Goal: Task Accomplishment & Management: Manage account settings

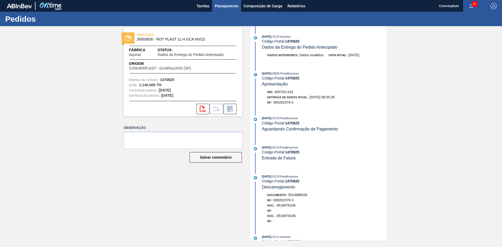
click at [215, 5] on font "Planejamento" at bounding box center [227, 6] width 24 height 4
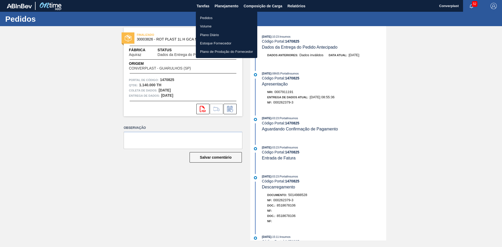
click at [206, 17] on font "Pedidos" at bounding box center [206, 18] width 13 height 4
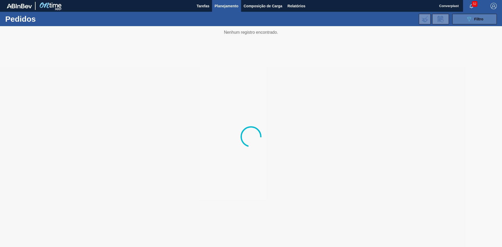
click at [485, 19] on button "089F7B8B-B2A5-4AFE-B5C0-19BA573D28AC Filtro" at bounding box center [474, 19] width 44 height 10
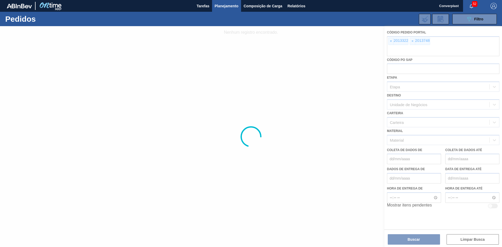
click at [390, 42] on div at bounding box center [251, 136] width 502 height 221
click at [390, 42] on font "×" at bounding box center [391, 41] width 2 height 4
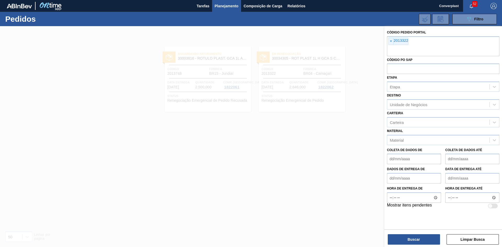
click at [390, 42] on font "×" at bounding box center [391, 41] width 2 height 4
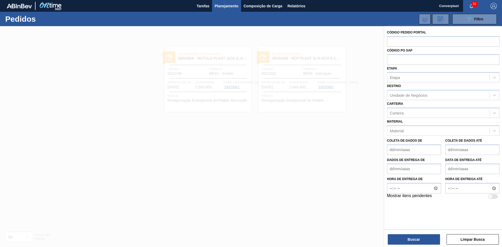
paste input "text"
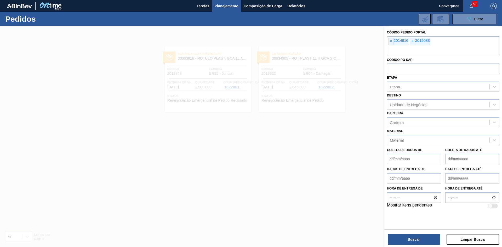
type input "]"
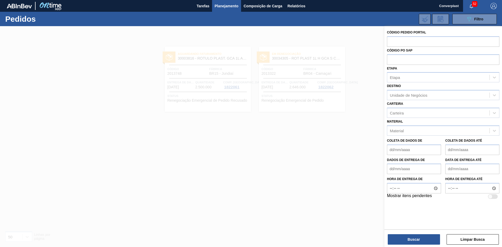
paste input "text"
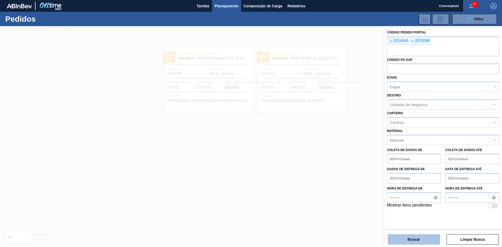
click at [399, 244] on button "Buscar" at bounding box center [414, 239] width 52 height 10
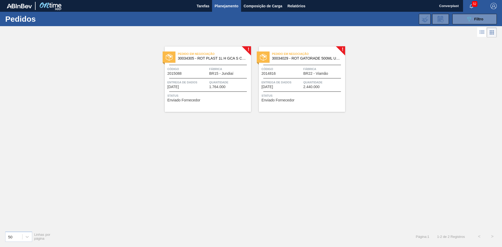
click at [189, 154] on div "! Pedido em Negociação 30034305 - ROT PLAST 1L H GCA S CL NIV25 Código 2015088 …" at bounding box center [251, 133] width 502 height 188
click at [217, 86] on font "1.764.000" at bounding box center [217, 87] width 16 height 4
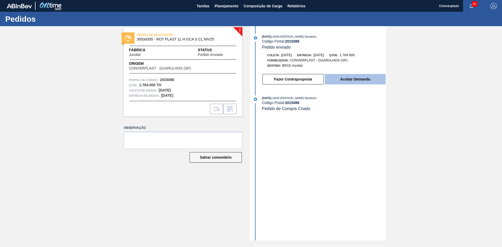
click at [348, 81] on font "Aceitar Demanda" at bounding box center [355, 79] width 30 height 4
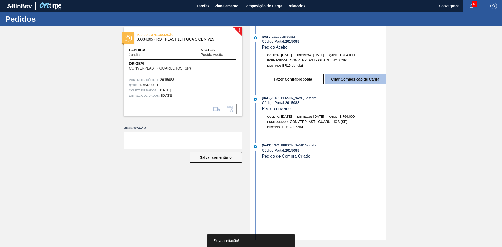
click at [349, 75] on button "Criar Composição de Carga" at bounding box center [355, 79] width 61 height 10
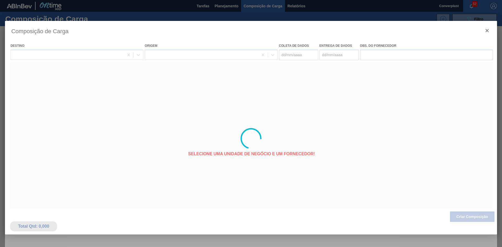
type coleta "[DATE]"
type entrega "[DATE]"
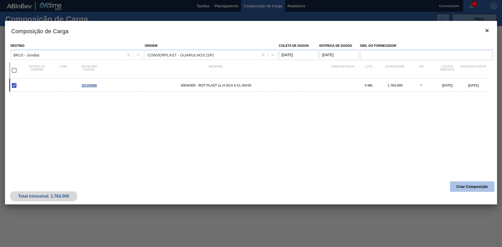
click at [466, 191] on button "Criar Composição" at bounding box center [472, 186] width 44 height 10
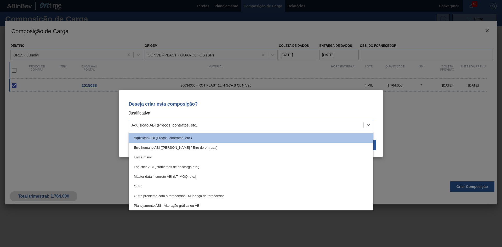
click at [264, 121] on div "Aquisição ABI (Preços, contratos, etc.)" at bounding box center [246, 125] width 235 height 8
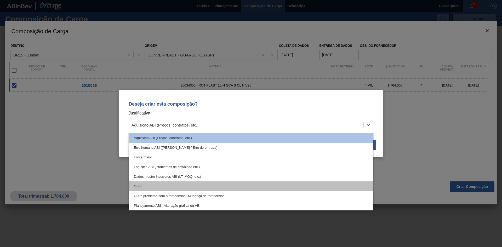
click at [203, 186] on div "Outro" at bounding box center [251, 186] width 245 height 10
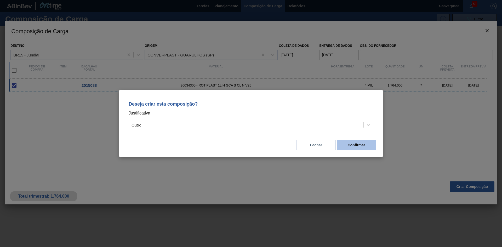
click at [348, 147] on button "Confirmar" at bounding box center [356, 145] width 39 height 10
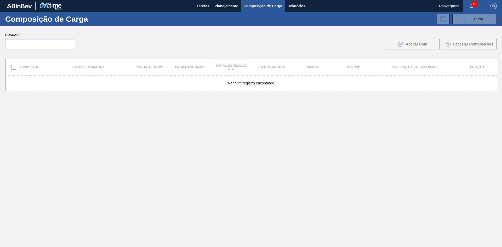
click at [224, 7] on font "Planejamento" at bounding box center [227, 6] width 24 height 4
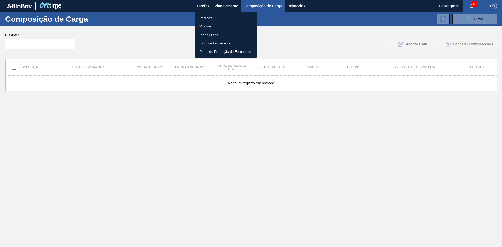
click at [215, 16] on li "Pedidos" at bounding box center [225, 18] width 61 height 8
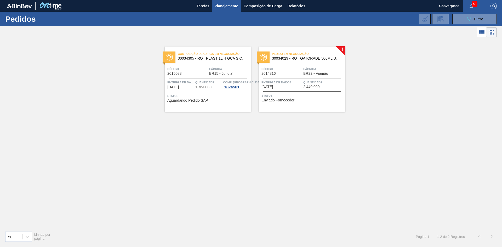
click at [274, 90] on div "Pedido em Negociação 30034029 - ROT GATORADE 500ML UVA H NIV25 Código 2014816 F…" at bounding box center [302, 79] width 86 height 65
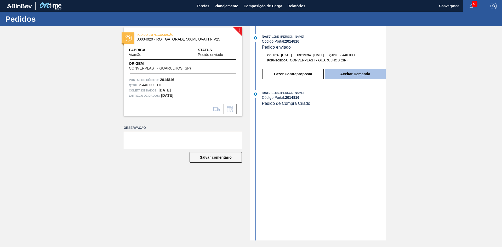
click at [348, 70] on button "Aceitar Demanda" at bounding box center [355, 74] width 61 height 10
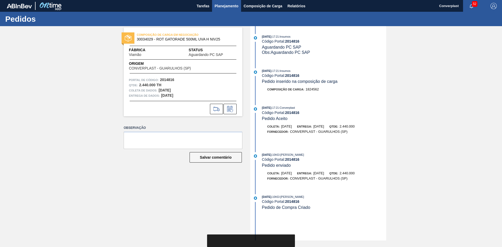
click at [225, 9] on button "Planejamento" at bounding box center [226, 6] width 29 height 12
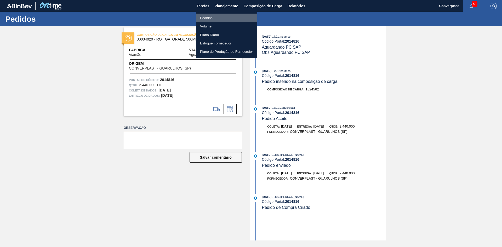
click at [211, 14] on li "Pedidos" at bounding box center [226, 18] width 61 height 8
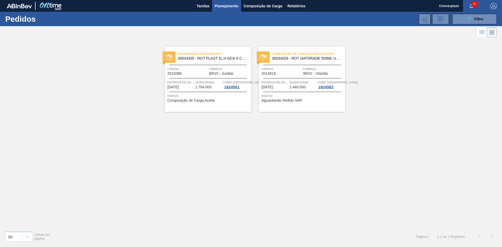
click at [288, 93] on div "Composição de Carga em Negociação 30034029 - ROT GATORADE 500ML UVA H NIV25 Cód…" at bounding box center [302, 79] width 86 height 65
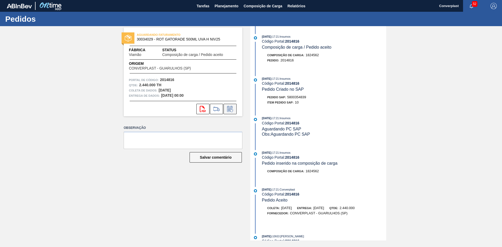
click at [230, 110] on icon at bounding box center [230, 109] width 8 height 6
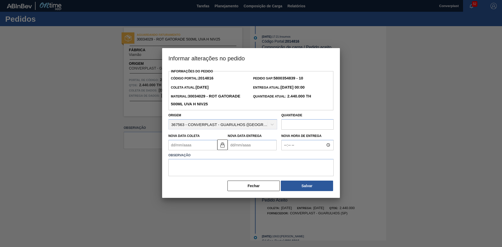
click at [240, 145] on Entrega2014816 "Nova Data Entrega" at bounding box center [252, 145] width 49 height 10
type Coleta2014816 "[DATE]"
type Entrega2014816 "3"
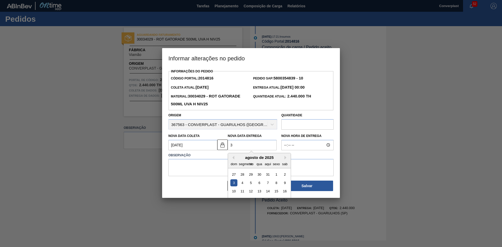
type Coleta2014816 "[DATE]"
type Entrega2014816 "30/0"
type Coleta2014816 "[DATE]"
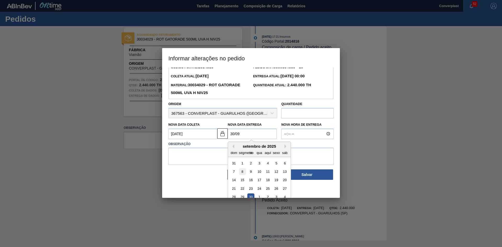
scroll to position [18, 0]
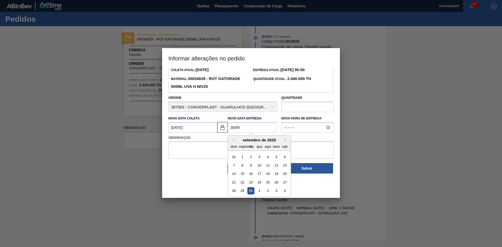
click at [250, 190] on div "30" at bounding box center [250, 190] width 7 height 7
type Entrega2014816 "[DATE]"
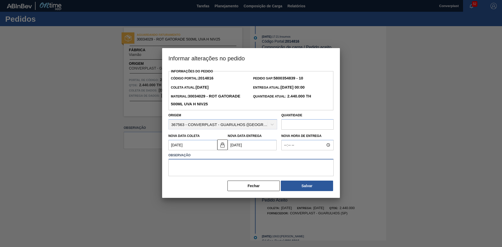
click at [222, 162] on textarea at bounding box center [250, 167] width 165 height 17
drag, startPoint x: 222, startPoint y: 145, endPoint x: 215, endPoint y: 146, distance: 7.0
click at [222, 145] on img at bounding box center [222, 145] width 6 height 6
click at [190, 150] on Coleta2014816 "[DATE]" at bounding box center [192, 145] width 49 height 10
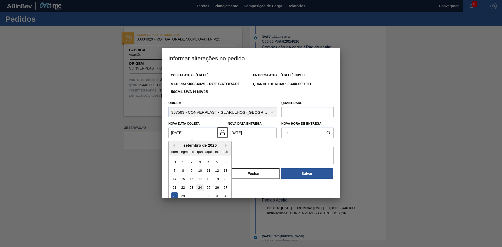
scroll to position [18, 0]
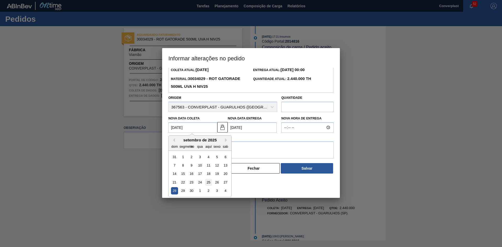
click at [208, 183] on font "25" at bounding box center [209, 182] width 4 height 4
type Coleta2014816 "[DATE]"
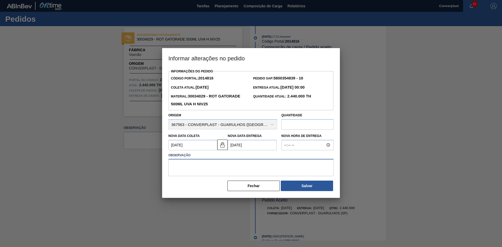
click at [180, 160] on textarea at bounding box center [250, 167] width 165 height 17
type textarea "ajuste data"
click at [292, 185] on button "Salvar" at bounding box center [307, 186] width 52 height 10
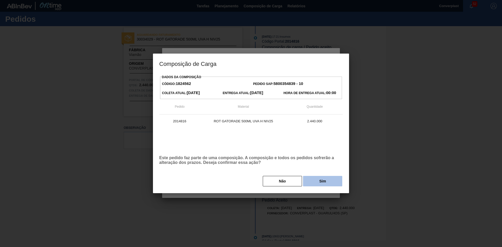
click at [314, 184] on button "Sim" at bounding box center [322, 181] width 39 height 10
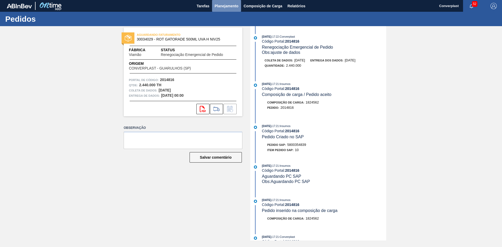
click at [222, 3] on font "Planejamento" at bounding box center [227, 6] width 24 height 6
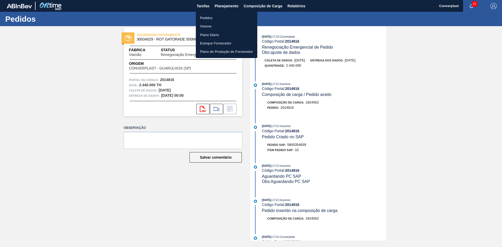
click at [218, 18] on li "Pedidos" at bounding box center [226, 18] width 61 height 8
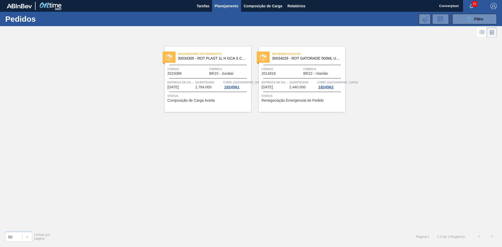
click at [277, 92] on div at bounding box center [302, 92] width 78 height 0
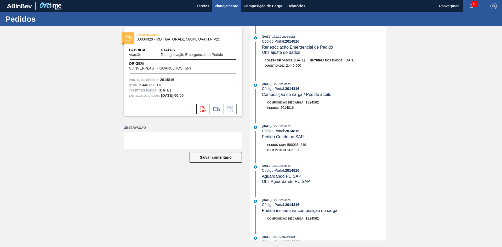
click at [224, 3] on font "Planejamento" at bounding box center [227, 6] width 24 height 6
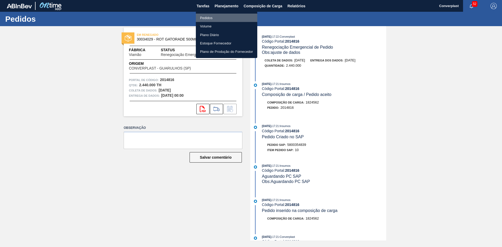
click at [211, 17] on font "Pedidos" at bounding box center [206, 18] width 13 height 4
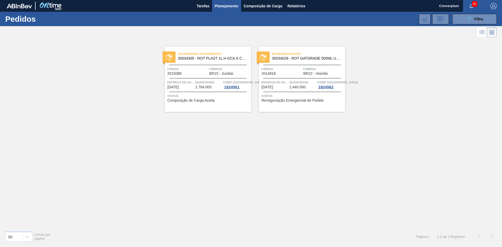
click at [197, 82] on font "Quantidade" at bounding box center [204, 82] width 19 height 3
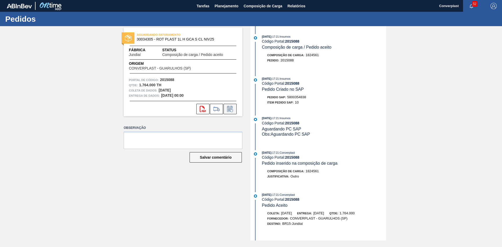
click at [231, 108] on icon at bounding box center [230, 109] width 8 height 6
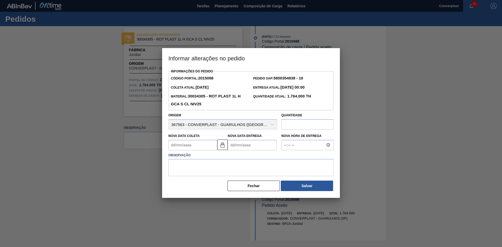
click at [242, 143] on Entrega2015088 "Nova Data Entrega" at bounding box center [252, 145] width 49 height 10
type Entrega2015088 "2"
type Coleta2015088 "[DATE]"
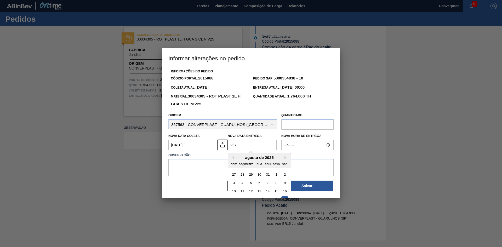
type Entrega2015088 "23"
type Coleta2015088 "[DATE]"
type Entrega2015088 "2"
type Coleta2015088 "[DATE]"
type Entrega2015088 "27/0"
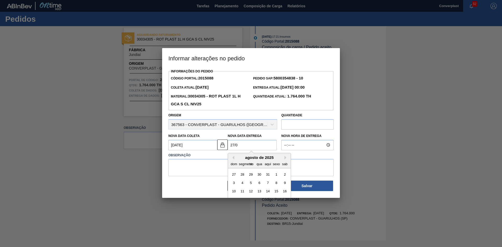
type Coleta2015088 "[DATE]"
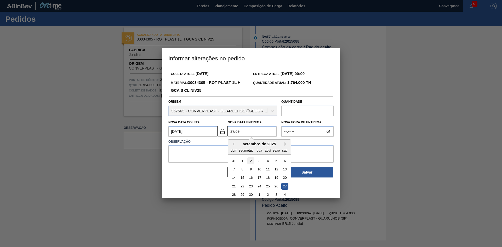
scroll to position [18, 0]
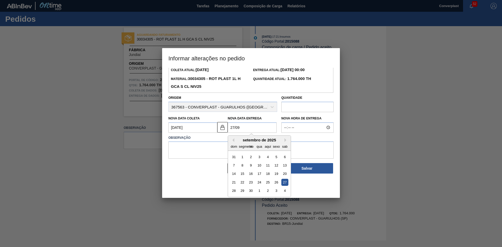
click at [282, 182] on div "27" at bounding box center [284, 182] width 7 height 7
type Entrega2015088 "[DATE]"
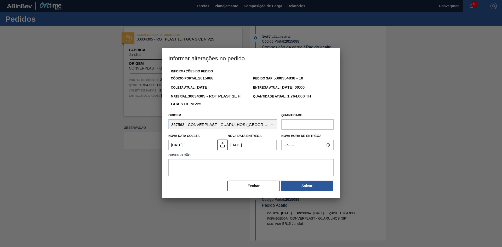
scroll to position [0, 0]
click at [218, 171] on textarea at bounding box center [250, 167] width 165 height 17
type textarea "ajuste data"
click at [298, 191] on button "Salvar" at bounding box center [307, 186] width 52 height 10
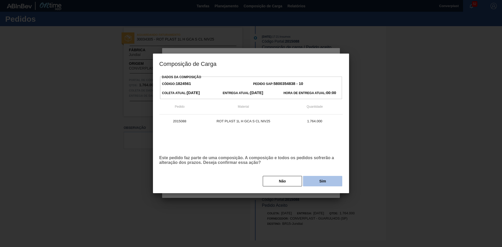
click at [308, 182] on button "Sim" at bounding box center [322, 181] width 39 height 10
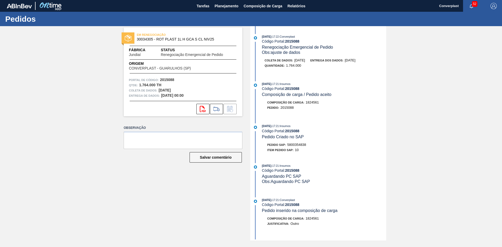
drag, startPoint x: 458, startPoint y: 117, endPoint x: 385, endPoint y: 97, distance: 75.9
click at [455, 118] on div "EM RENEGOCIAÇÃO 30034305 - ROT PLAST 1L H GCA S CL NIV25 Fábrica Jundiaí Status…" at bounding box center [251, 133] width 502 height 214
click at [223, 3] on button "Planejamento" at bounding box center [226, 6] width 29 height 12
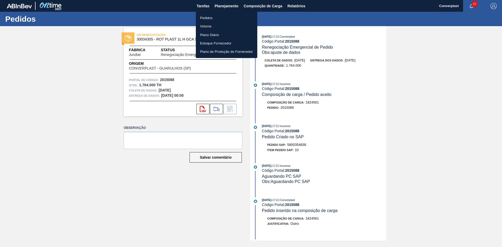
click at [209, 13] on ul "Pedidos Volume Plano Diário Estoque Fornecedor Plano de Produção do Fornecedor" at bounding box center [226, 35] width 61 height 47
